Goal: Download file/media

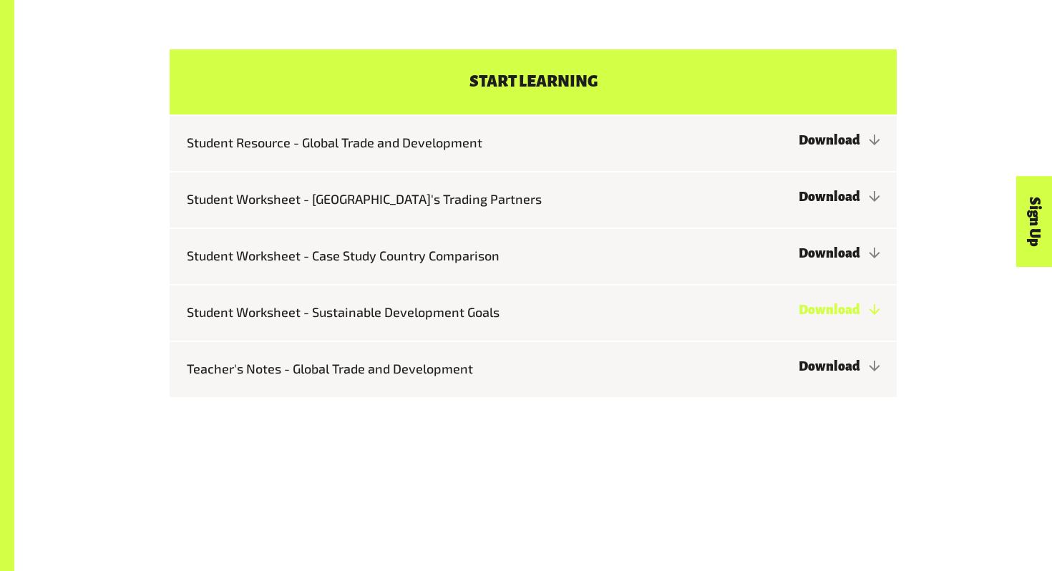
scroll to position [1408, 0]
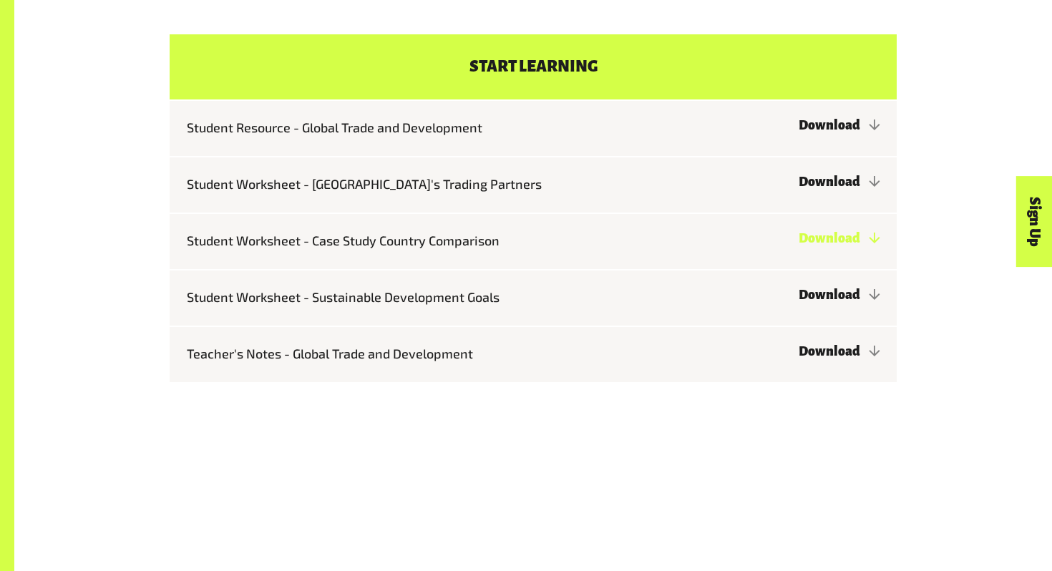
click at [869, 240] on link "Download" at bounding box center [839, 238] width 81 height 14
click at [839, 182] on link "Download" at bounding box center [839, 182] width 81 height 14
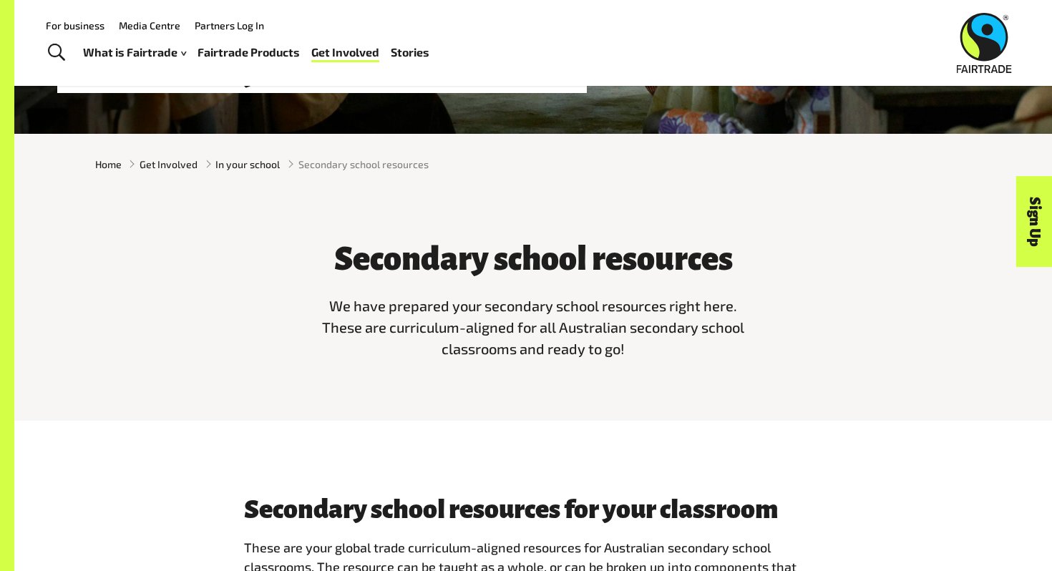
scroll to position [268, 0]
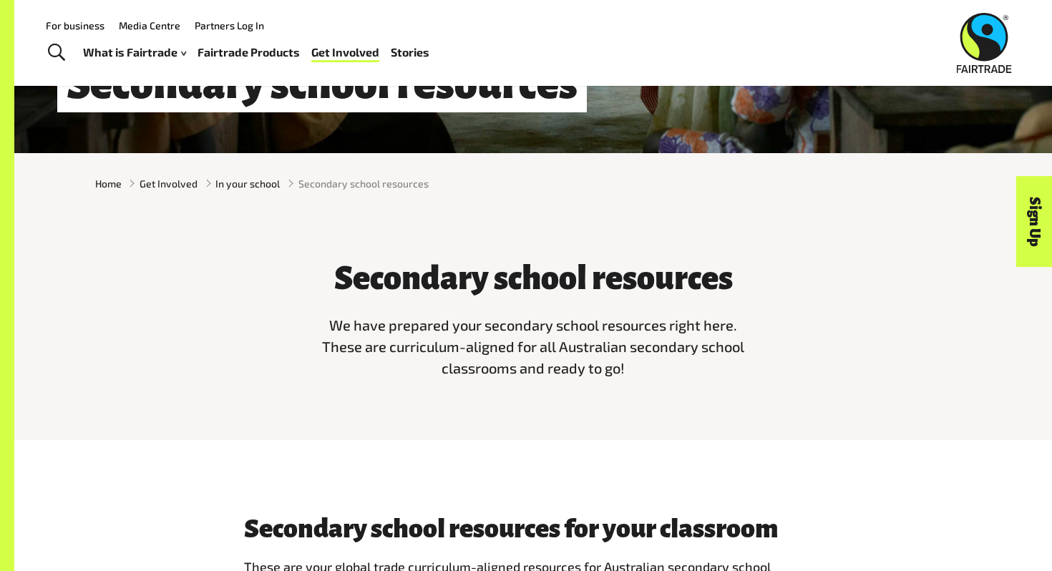
click at [274, 49] on link "Fairtrade Products" at bounding box center [248, 52] width 102 height 21
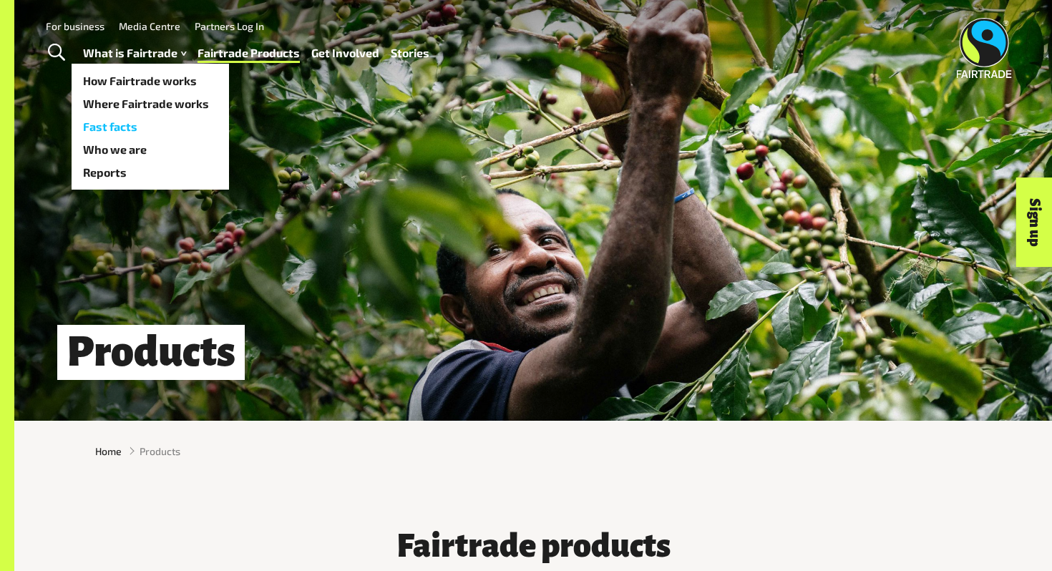
click at [142, 130] on link "Fast facts" at bounding box center [150, 126] width 157 height 23
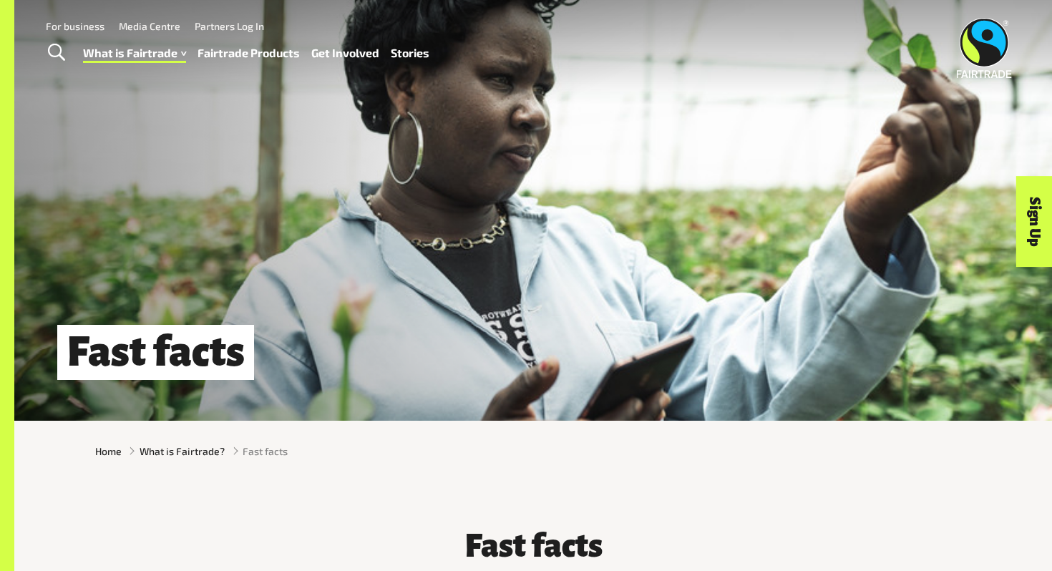
click at [970, 55] on img at bounding box center [984, 48] width 55 height 60
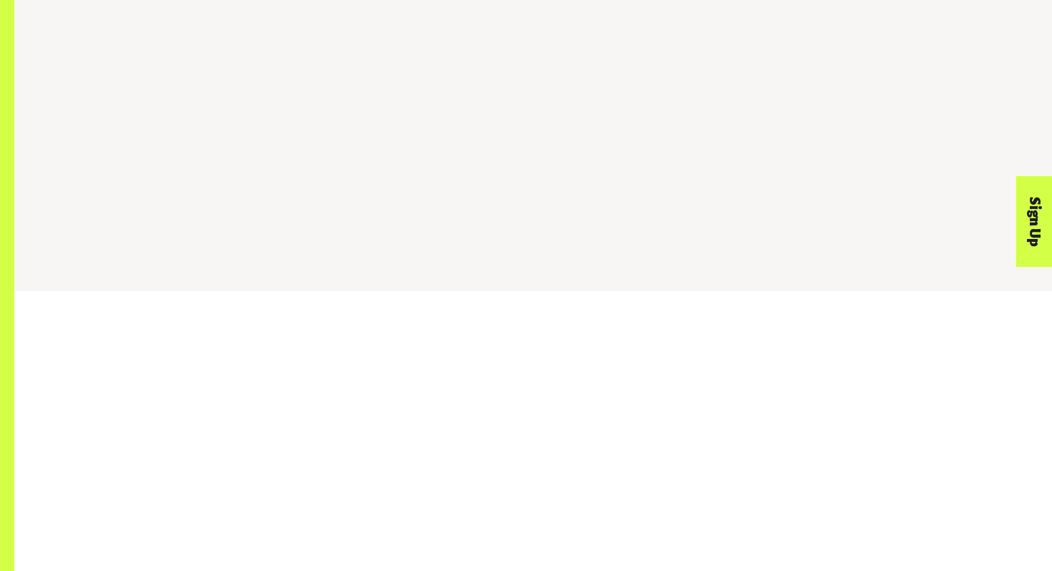
scroll to position [1405, 0]
